Goal: Navigation & Orientation: Find specific page/section

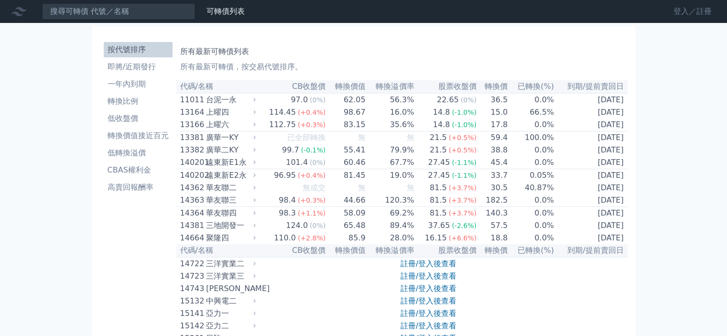
drag, startPoint x: 696, startPoint y: 11, endPoint x: 682, endPoint y: 13, distance: 14.0
click at [695, 11] on link "登入／註冊" at bounding box center [693, 11] width 54 height 15
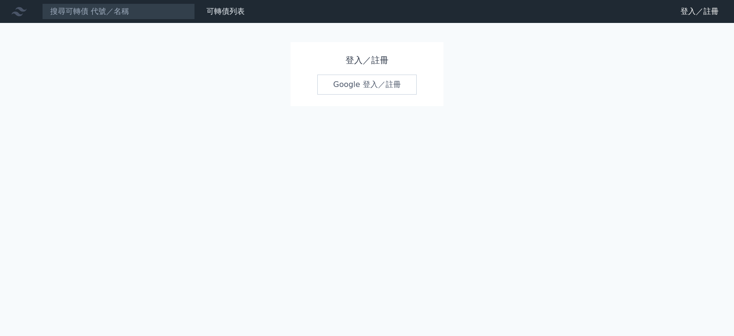
click at [367, 89] on link "Google 登入／註冊" at bounding box center [366, 85] width 99 height 20
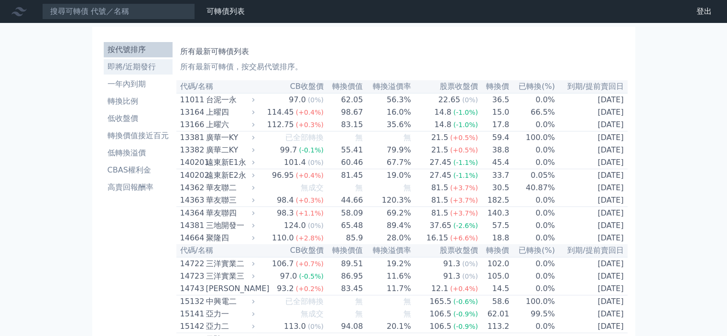
click at [140, 70] on li "即將/近期發行" at bounding box center [138, 66] width 69 height 11
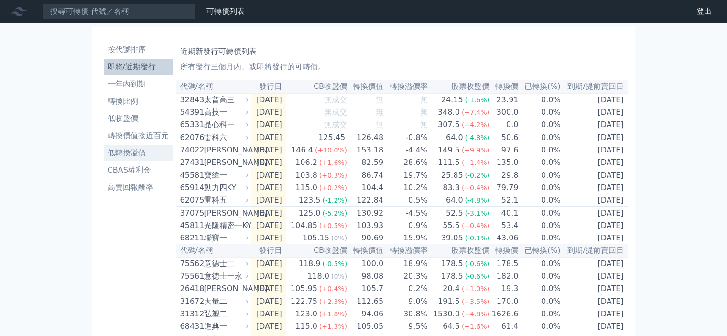
click at [138, 153] on li "低轉換溢價" at bounding box center [138, 152] width 69 height 11
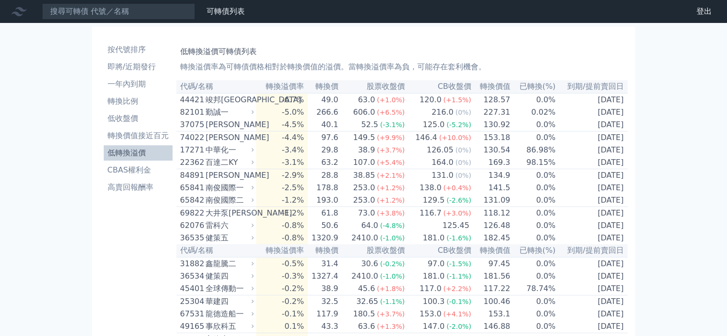
scroll to position [2313, 0]
